Goal: Task Accomplishment & Management: Manage account settings

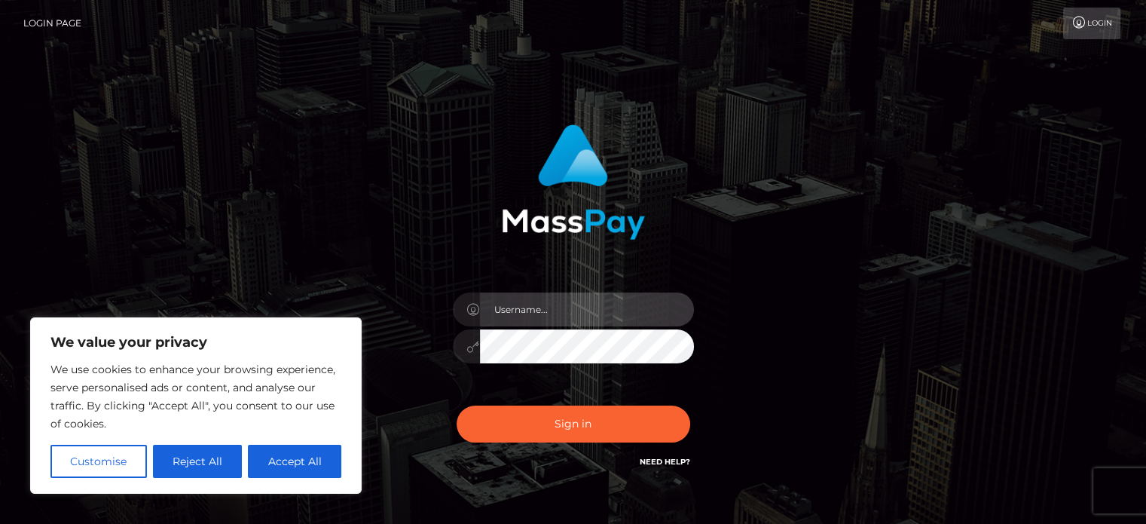
click at [544, 304] on input "text" at bounding box center [587, 309] width 214 height 34
type input "[EMAIL_ADDRESS][DOMAIN_NAME]"
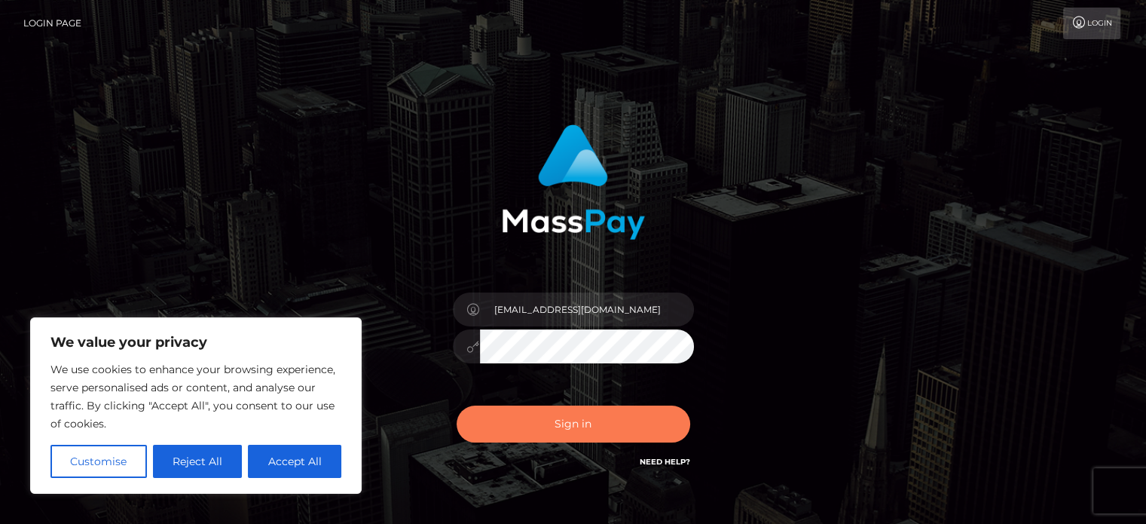
click at [537, 411] on button "Sign in" at bounding box center [573, 423] width 234 height 37
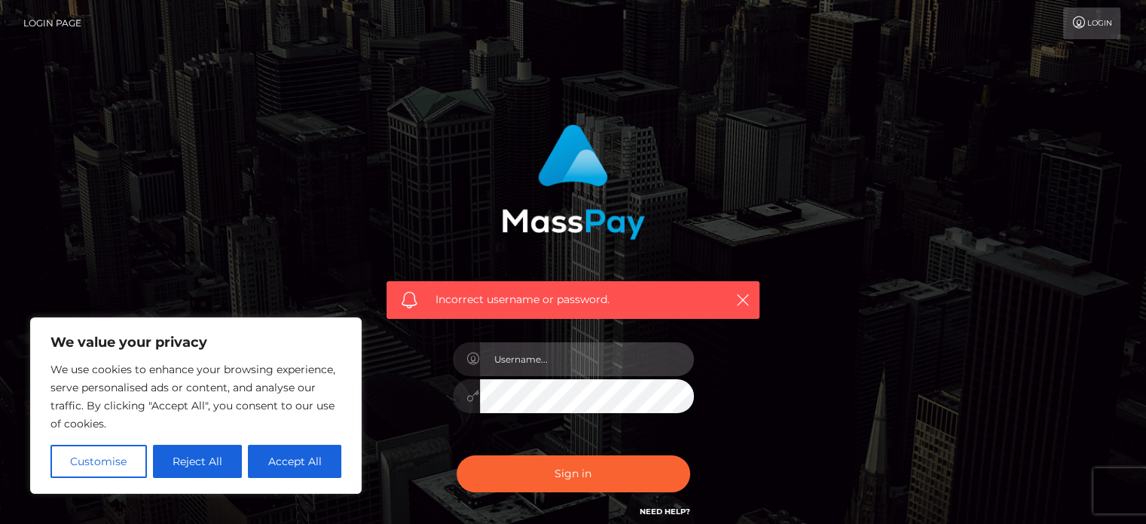
click at [554, 362] on input "text" at bounding box center [587, 359] width 214 height 34
click at [557, 362] on input "text" at bounding box center [587, 359] width 214 height 34
click at [563, 366] on input "[EMAIL_ADDRESS][DOMAIN_NAME]" at bounding box center [587, 359] width 214 height 34
click at [563, 366] on input "mail@ms-pepper-topps.de" at bounding box center [587, 359] width 214 height 34
drag, startPoint x: 521, startPoint y: 359, endPoint x: 661, endPoint y: 352, distance: 140.3
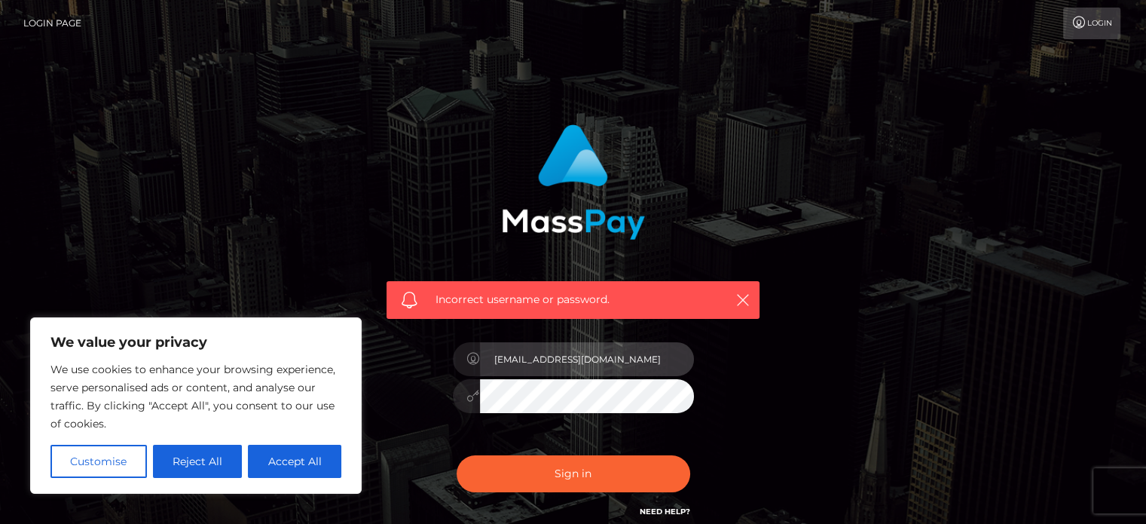
click at [661, 352] on input "mail@ms-pepper-topps.de" at bounding box center [587, 359] width 214 height 34
type input "mail@lina-twist.com"
click at [456, 455] on button "Sign in" at bounding box center [573, 473] width 234 height 37
click at [654, 511] on link "Need Help?" at bounding box center [665, 511] width 50 height 10
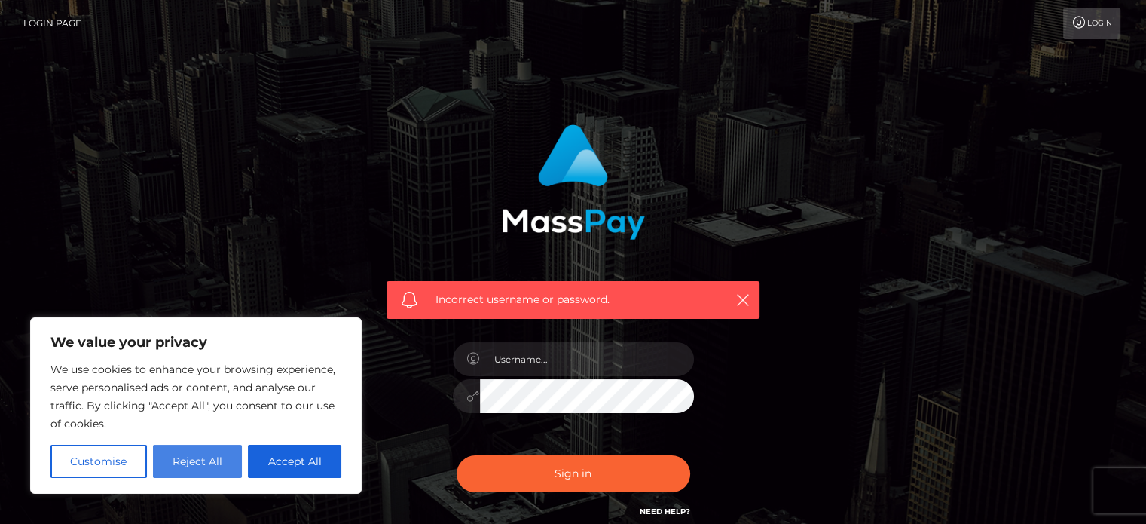
click at [216, 458] on button "Reject All" at bounding box center [198, 460] width 90 height 33
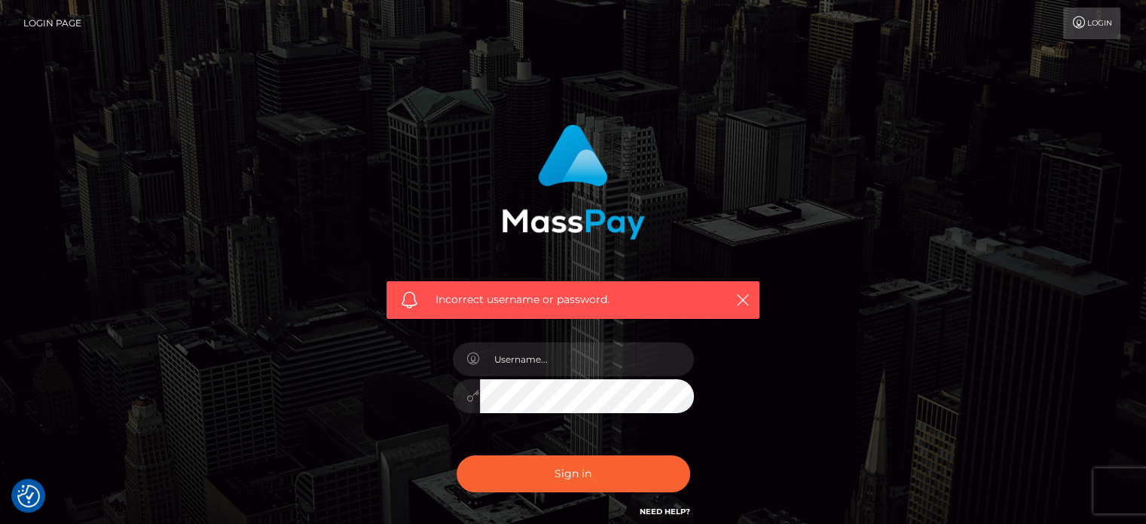
scroll to position [135, 0]
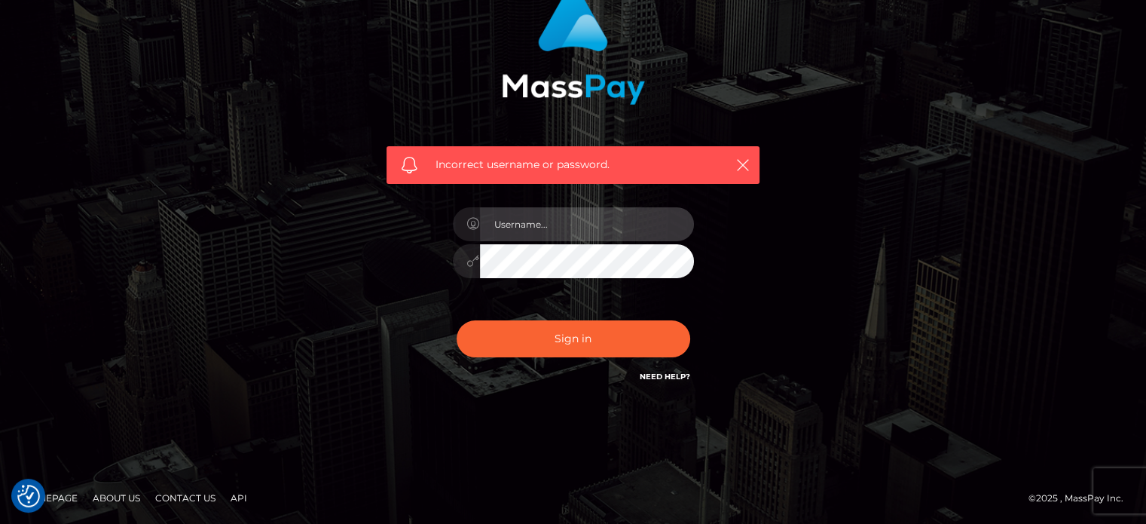
click at [570, 216] on input "text" at bounding box center [587, 224] width 214 height 34
type input "m"
click at [576, 231] on input "mail@ms-pepper-topps.de" at bounding box center [587, 224] width 214 height 34
click at [576, 231] on input "[EMAIL_ADDRESS][DOMAIN_NAME]" at bounding box center [587, 224] width 214 height 34
click at [576, 231] on input "mail@ms-pepper-topps.de" at bounding box center [587, 224] width 214 height 34
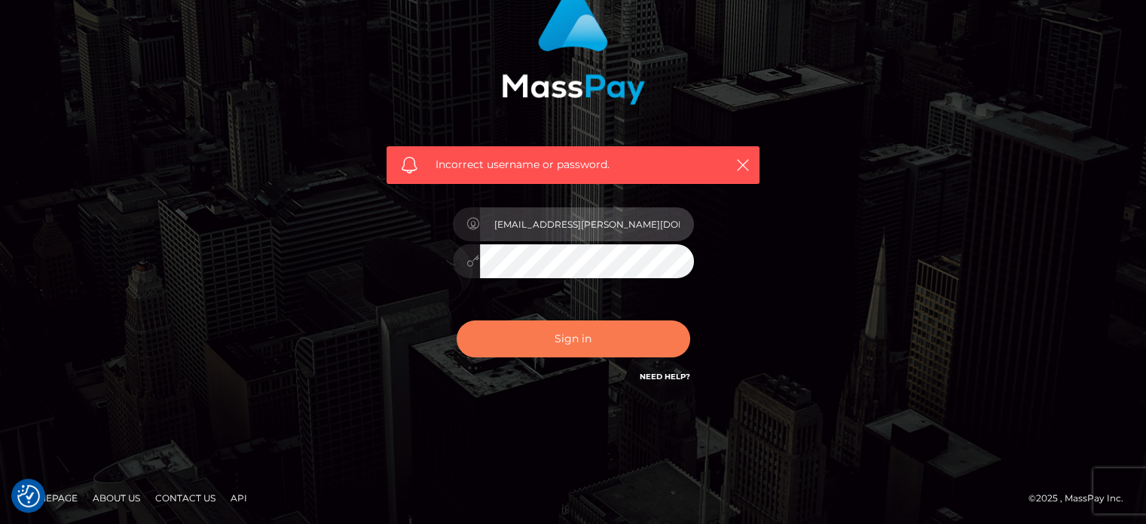
type input "muenster.lisa@posteo.de"
click at [566, 336] on button "Sign in" at bounding box center [573, 338] width 234 height 37
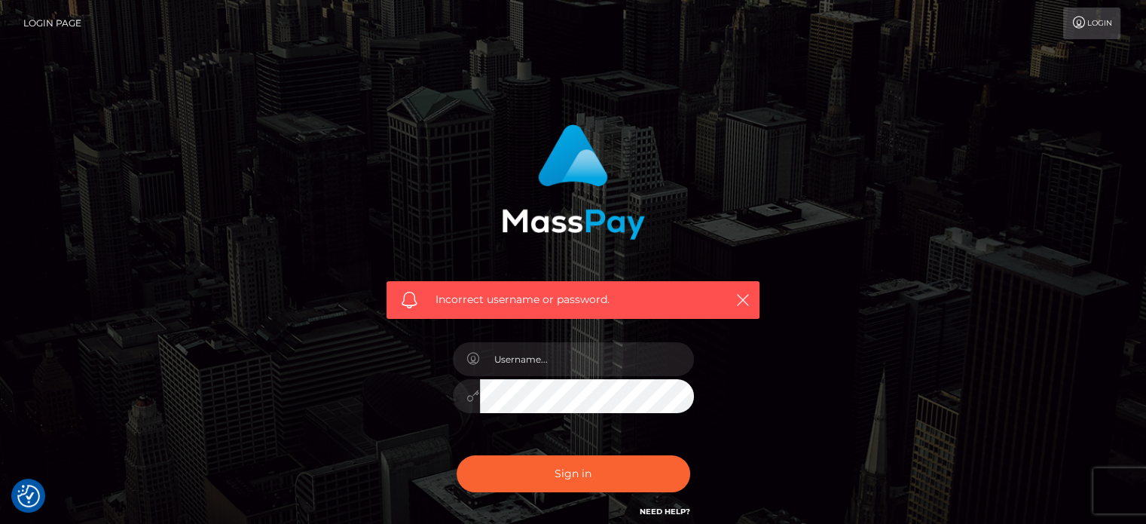
click at [554, 298] on span "Incorrect username or password." at bounding box center [572, 300] width 275 height 16
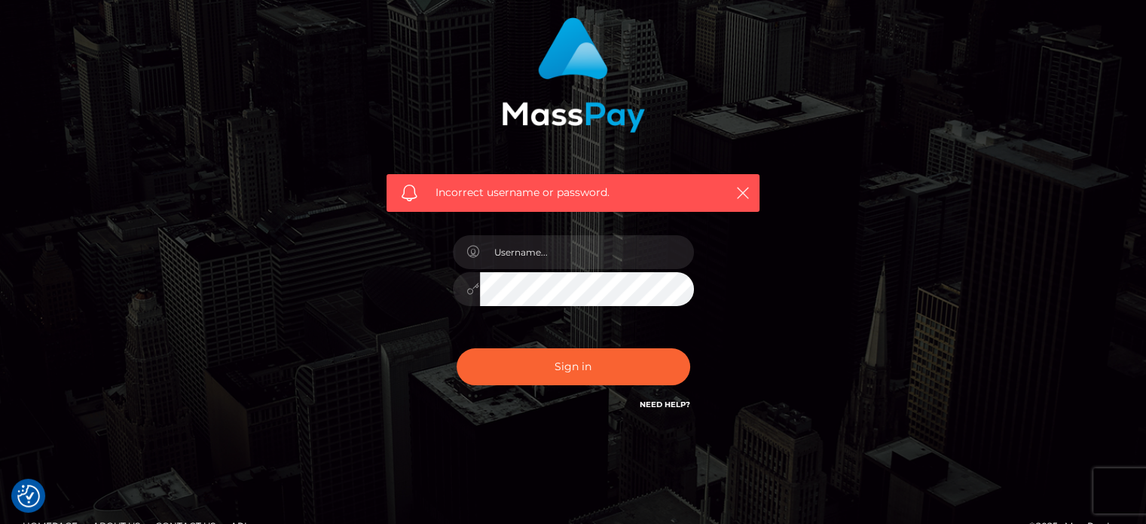
scroll to position [108, 0]
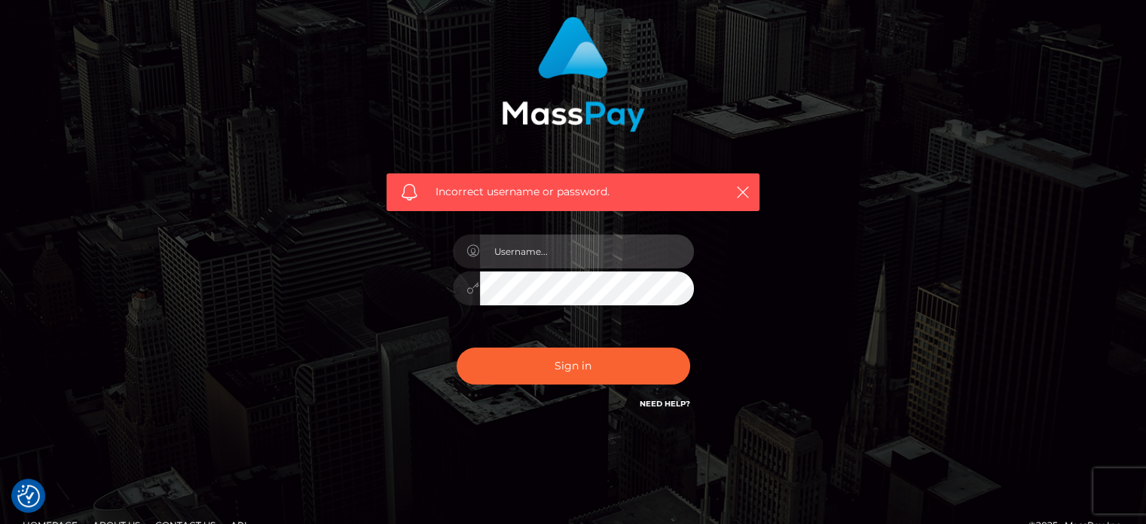
click at [533, 240] on input "text" at bounding box center [587, 251] width 214 height 34
type input "[EMAIL_ADDRESS][DOMAIN_NAME]"
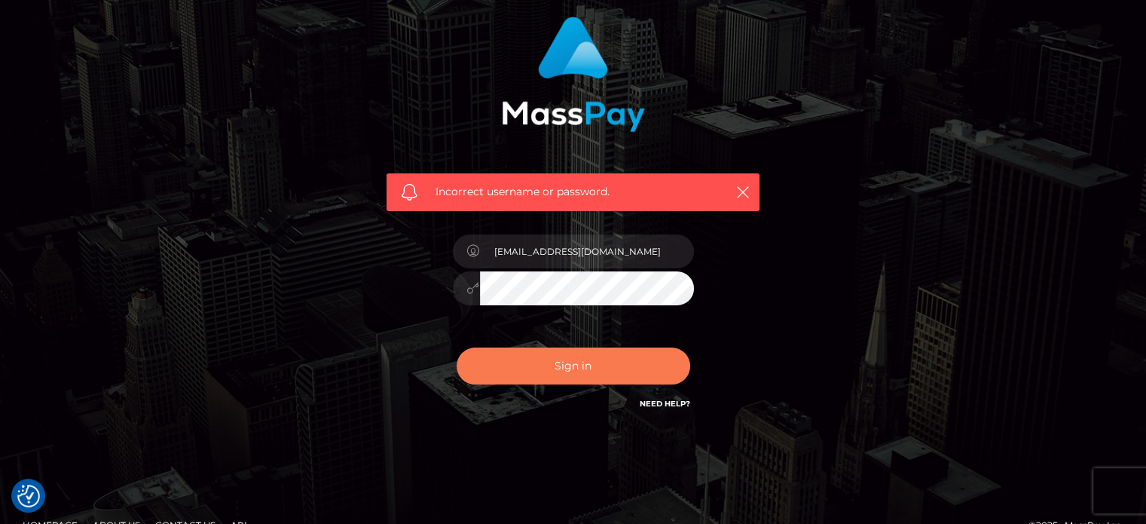
click at [577, 376] on button "Sign in" at bounding box center [573, 365] width 234 height 37
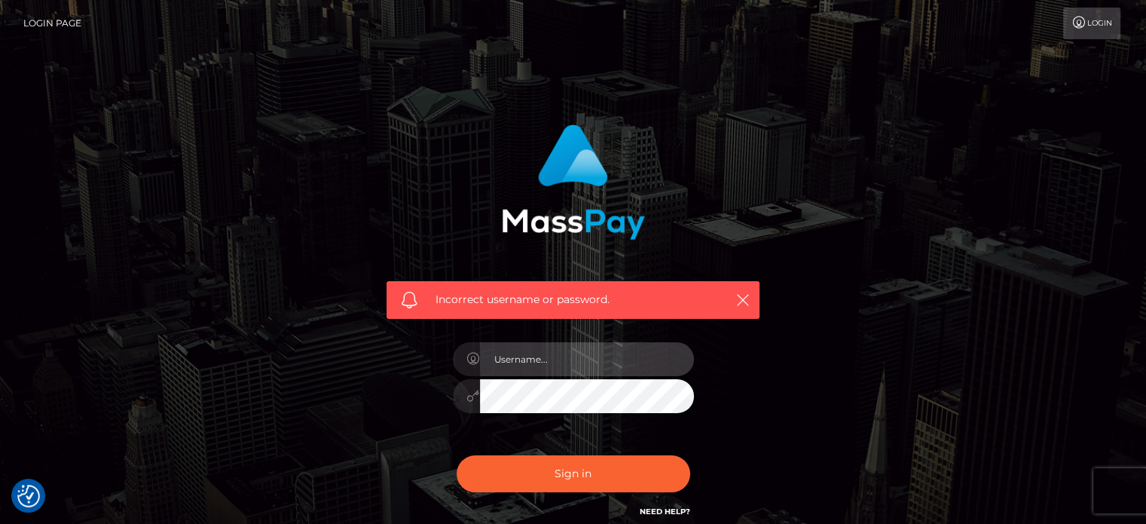
click at [524, 361] on input "text" at bounding box center [587, 359] width 214 height 34
type input "[EMAIL_ADDRESS][DOMAIN_NAME]"
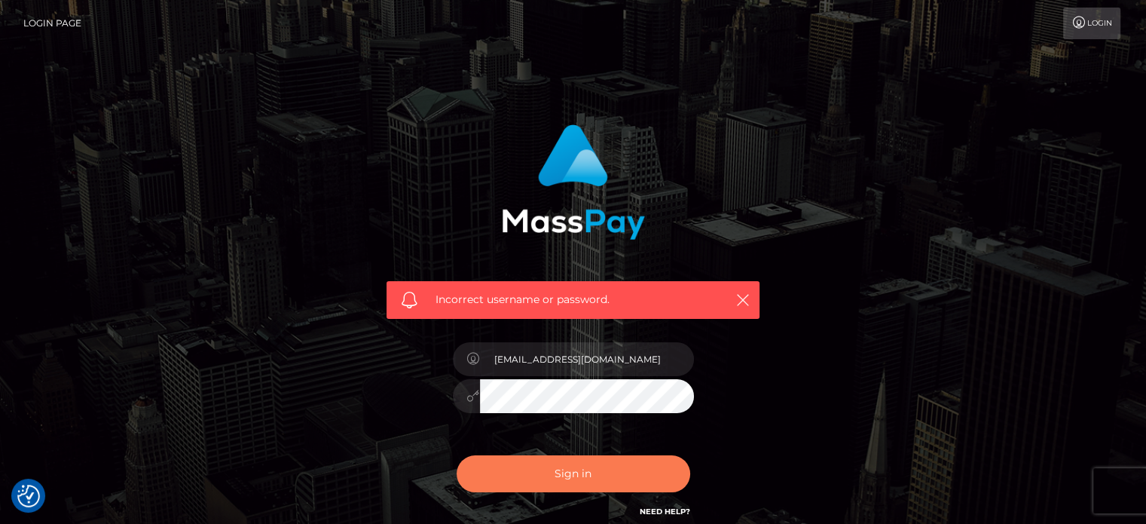
click at [527, 469] on button "Sign in" at bounding box center [573, 473] width 234 height 37
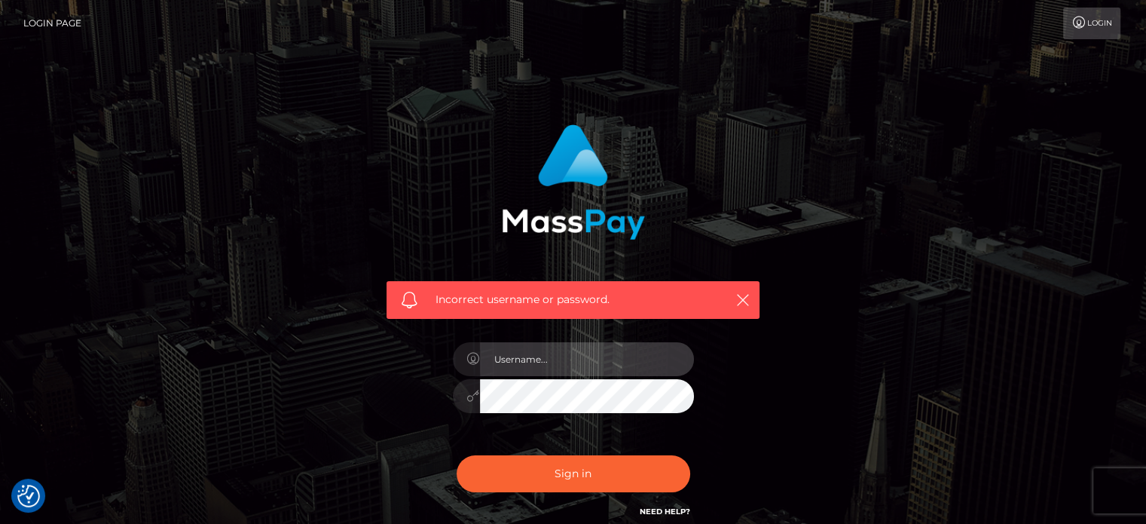
click at [555, 347] on input "text" at bounding box center [587, 359] width 214 height 34
type input "[EMAIL_ADDRESS][DOMAIN_NAME]"
click at [840, 478] on div "Incorrect username or password. [EMAIL_ADDRESS][DOMAIN_NAME]" at bounding box center [573, 329] width 859 height 433
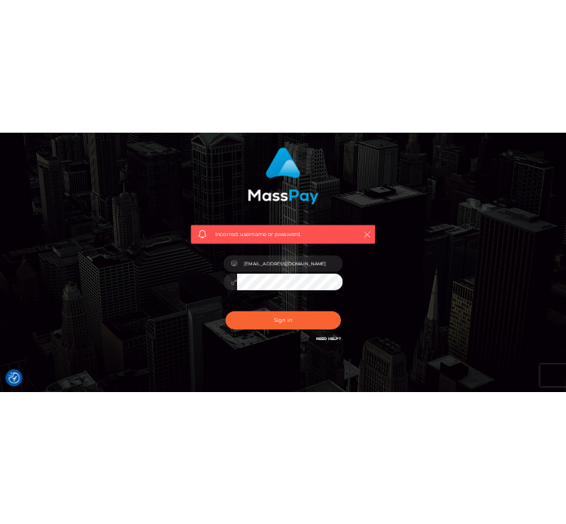
scroll to position [135, 0]
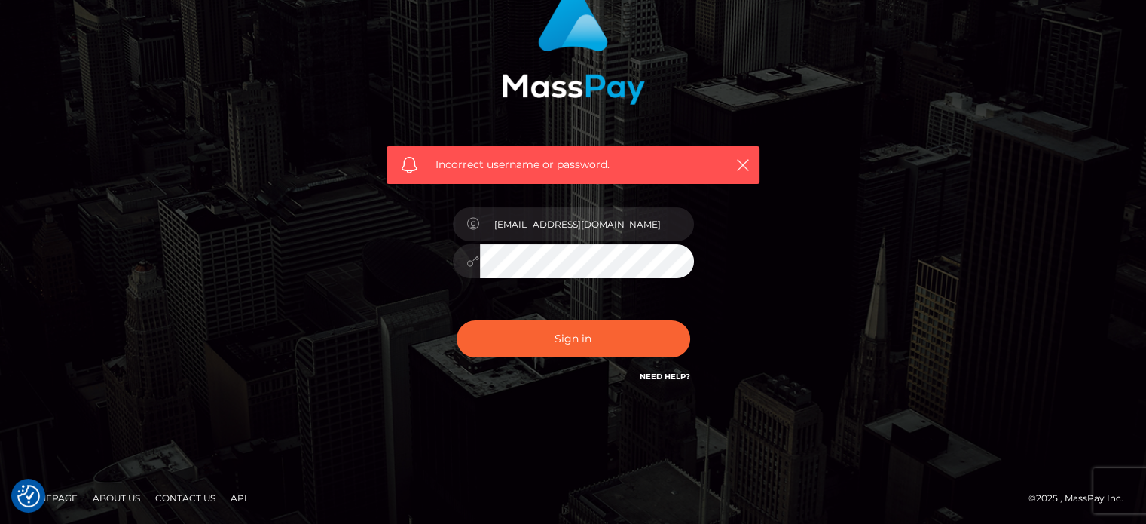
click at [658, 377] on link "Need Help?" at bounding box center [665, 376] width 50 height 10
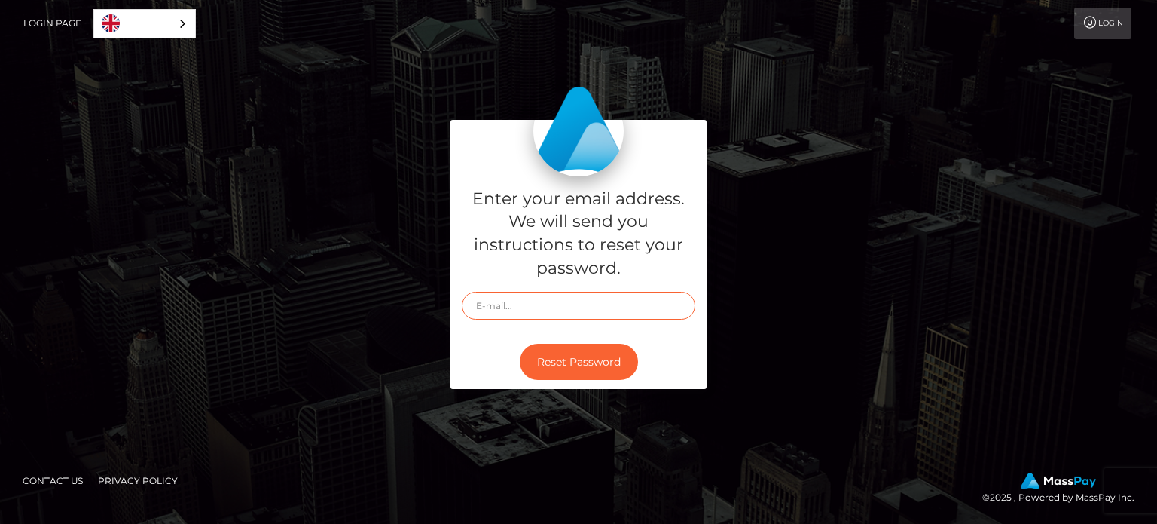
click at [569, 303] on input "text" at bounding box center [579, 306] width 234 height 28
type input "[EMAIL_ADDRESS][DOMAIN_NAME]"
click at [576, 362] on button "Reset Password" at bounding box center [579, 361] width 118 height 37
click at [521, 310] on input "text" at bounding box center [579, 306] width 234 height 28
type input "[EMAIL_ADDRESS][DOMAIN_NAME]"
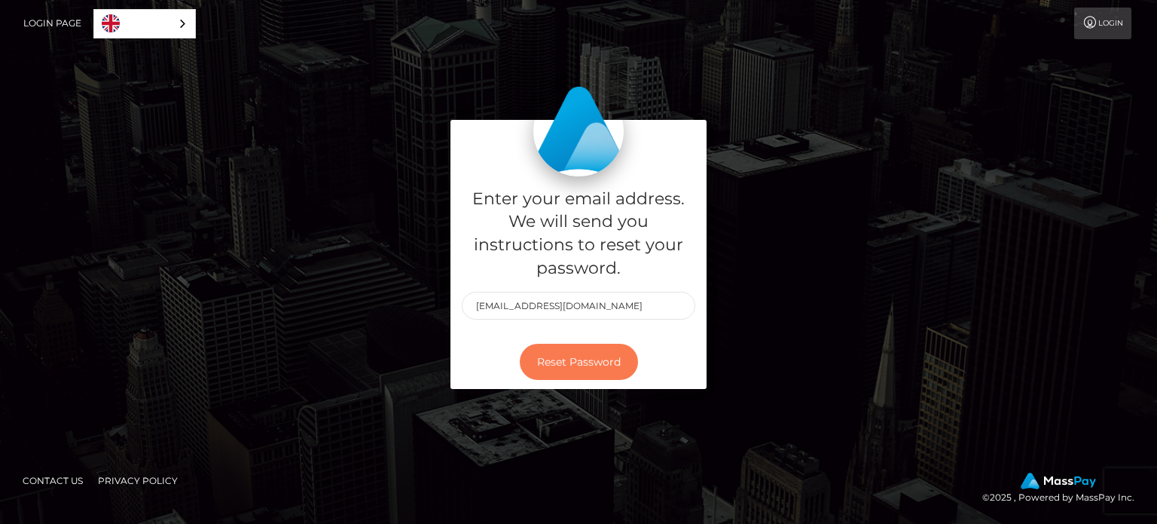
click at [578, 379] on button "Reset Password" at bounding box center [579, 361] width 118 height 37
click at [503, 307] on input "text" at bounding box center [579, 306] width 234 height 28
type input "[EMAIL_ADDRESS][DOMAIN_NAME]"
click at [568, 359] on button "Reset Password" at bounding box center [579, 361] width 118 height 37
click at [563, 309] on input "text" at bounding box center [579, 306] width 234 height 28
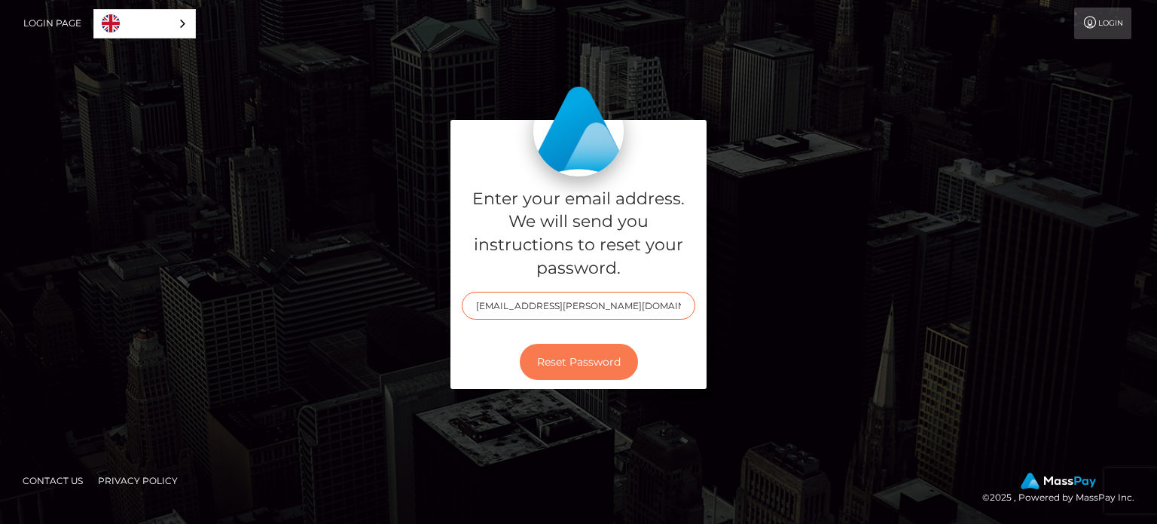
type input "muenster.lisa@posteo.de"
click at [565, 369] on button "Reset Password" at bounding box center [579, 361] width 118 height 37
click at [539, 301] on input "text" at bounding box center [579, 306] width 234 height 28
type input "[EMAIL_ADDRESS][PERSON_NAME][DOMAIN_NAME]"
click at [551, 355] on button "Reset Password" at bounding box center [579, 361] width 118 height 37
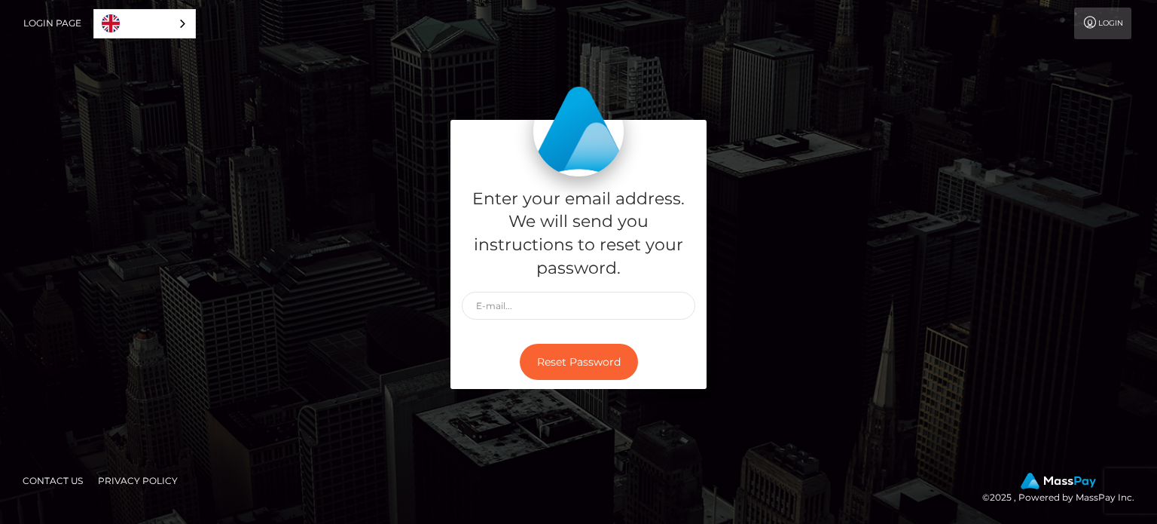
click at [1098, 18] on link "Login" at bounding box center [1102, 24] width 57 height 32
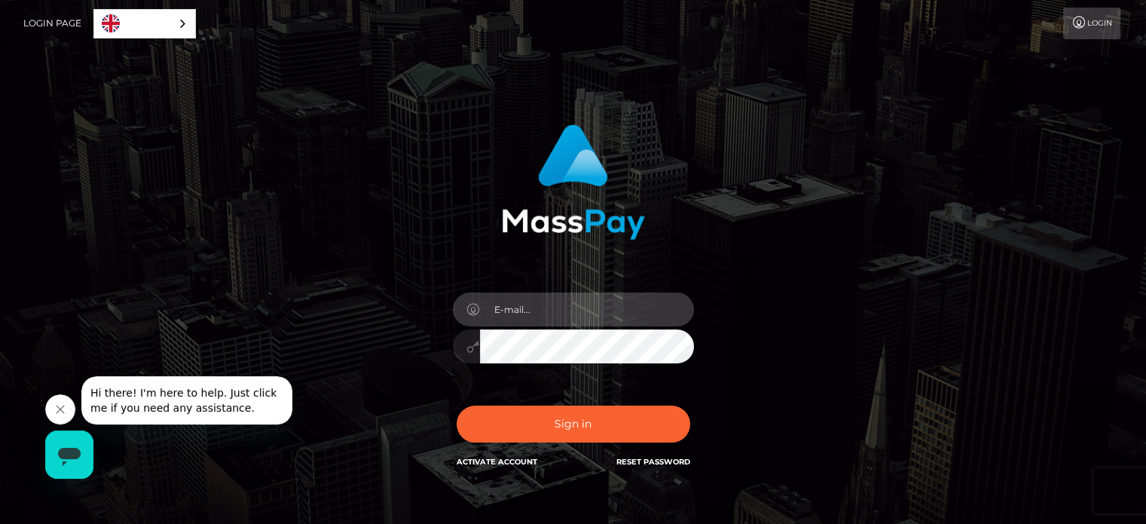
click at [579, 301] on input "email" at bounding box center [587, 309] width 214 height 34
type input "mail@ms-pepper-topps.de"
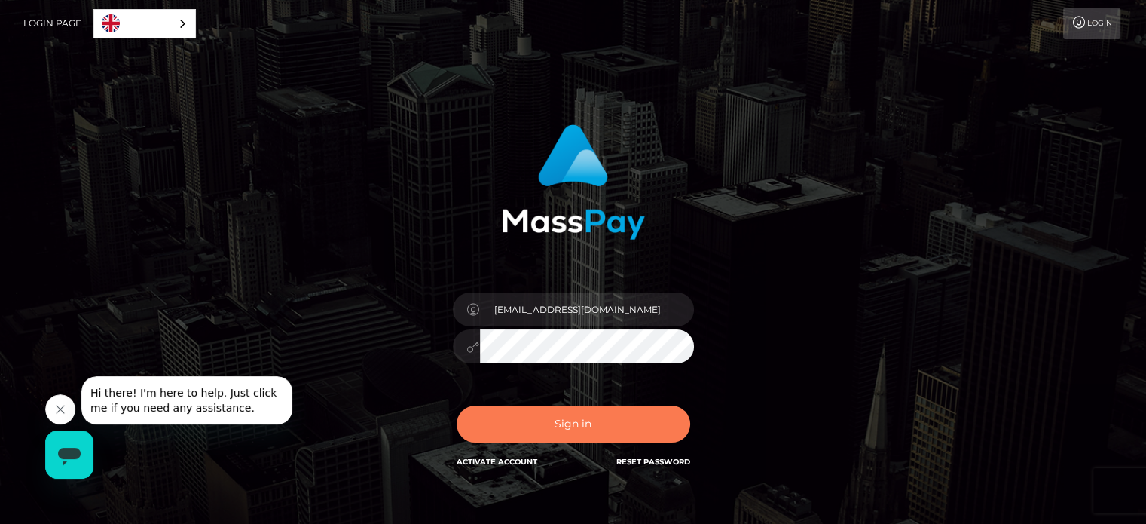
click at [556, 421] on button "Sign in" at bounding box center [573, 423] width 234 height 37
